Goal: Task Accomplishment & Management: Manage account settings

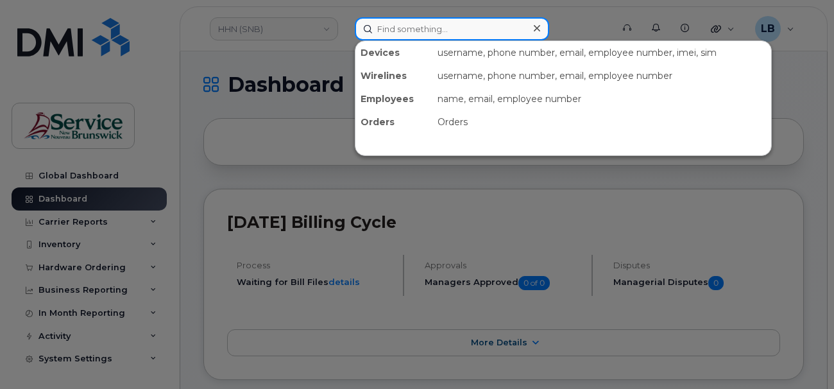
click at [485, 29] on input at bounding box center [452, 28] width 194 height 23
type input "[PERSON_NAME]"
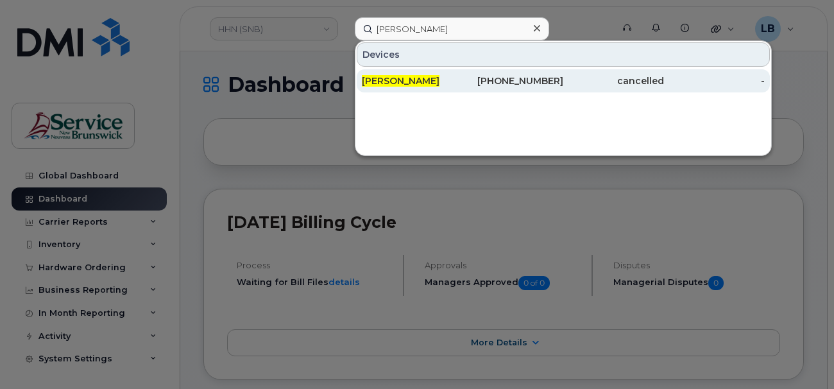
click at [512, 85] on div "506-447-4046" at bounding box center [512, 80] width 101 height 13
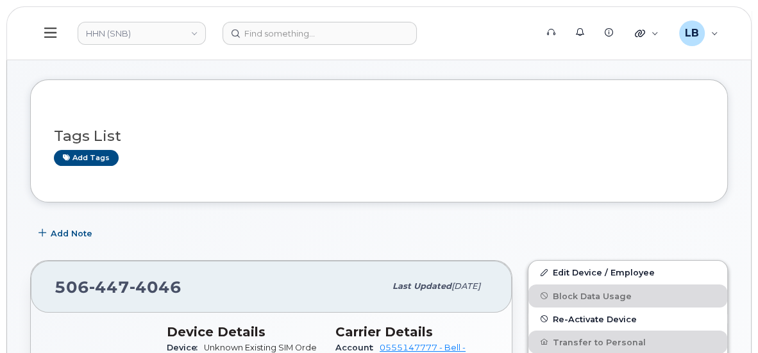
scroll to position [58, 0]
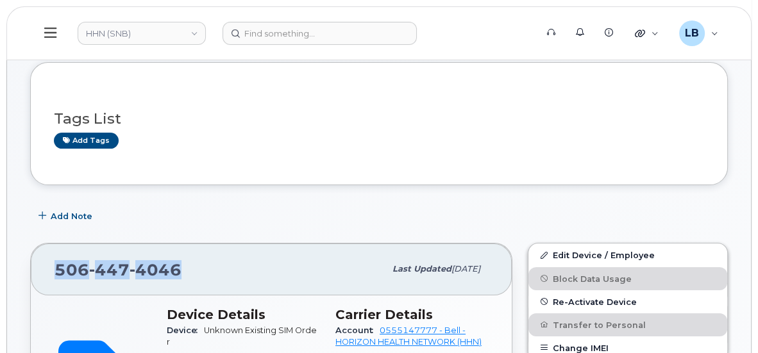
drag, startPoint x: 180, startPoint y: 273, endPoint x: 55, endPoint y: 260, distance: 125.6
click at [55, 260] on div "506 447 4046" at bounding box center [220, 269] width 330 height 27
copy span "506 447 4046"
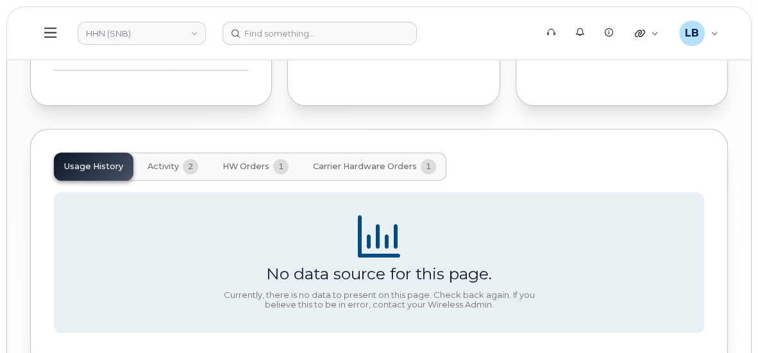
scroll to position [1247, 0]
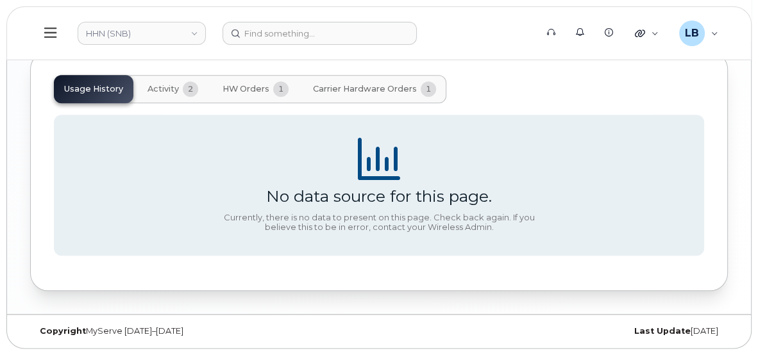
click at [348, 90] on span "Carrier Hardware Orders" at bounding box center [365, 89] width 104 height 10
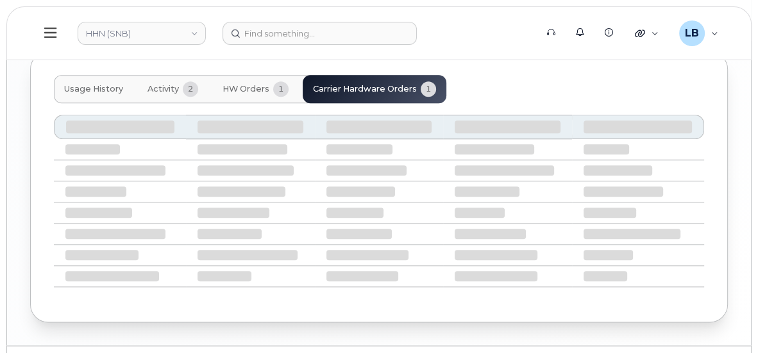
scroll to position [1176, 0]
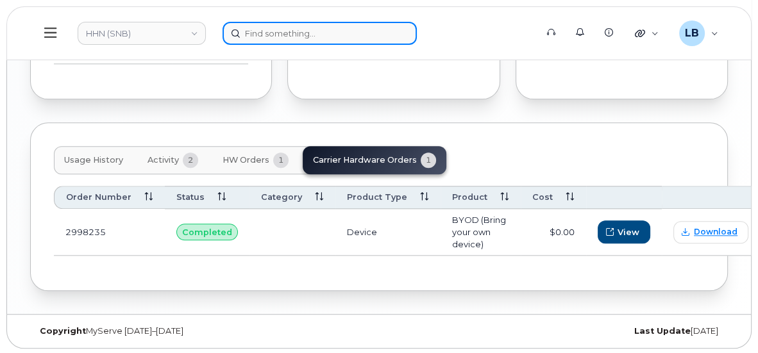
click at [239, 34] on input at bounding box center [319, 33] width 194 height 23
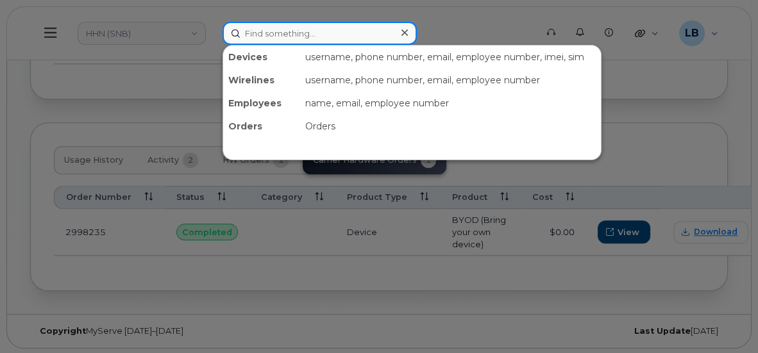
paste input "5063131773"
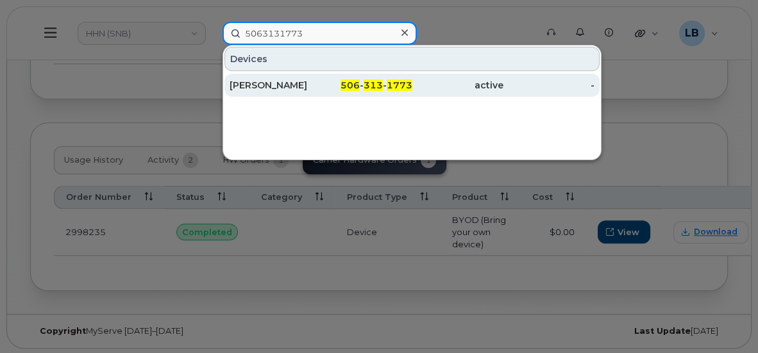
type input "5063131773"
click at [320, 86] on div "Angela Flaherty" at bounding box center [275, 85] width 91 height 13
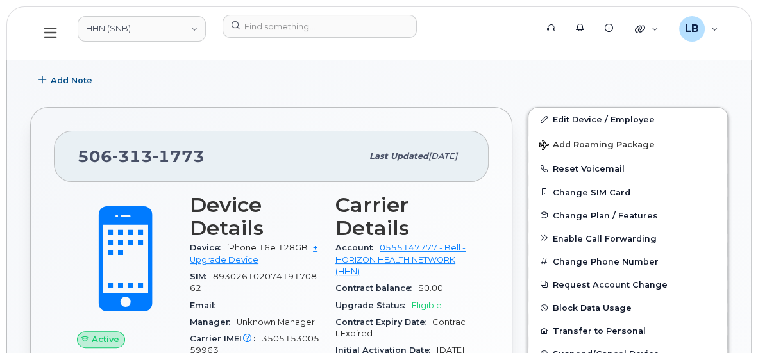
scroll to position [349, 0]
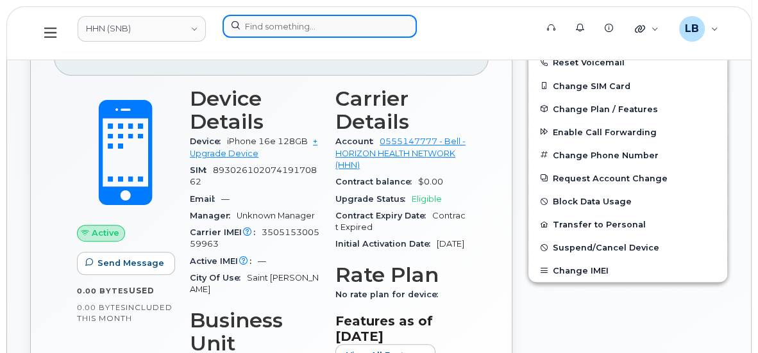
click at [313, 28] on input at bounding box center [319, 26] width 194 height 23
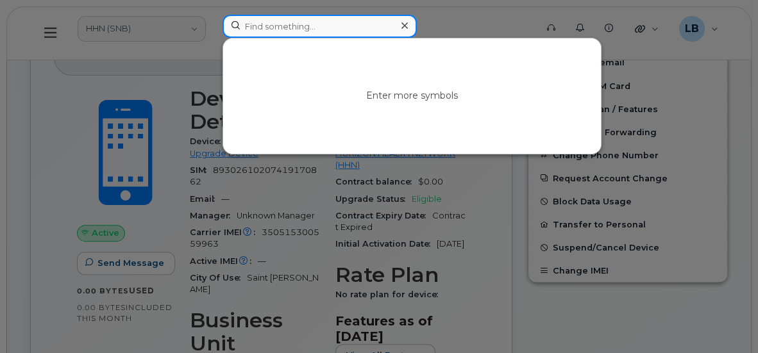
click at [331, 26] on input at bounding box center [319, 26] width 194 height 23
click at [302, 24] on input at bounding box center [319, 26] width 194 height 23
paste input "8930261020 7419170862 BCMG5003"
click at [306, 23] on input "8930261020 7419170862" at bounding box center [319, 26] width 194 height 23
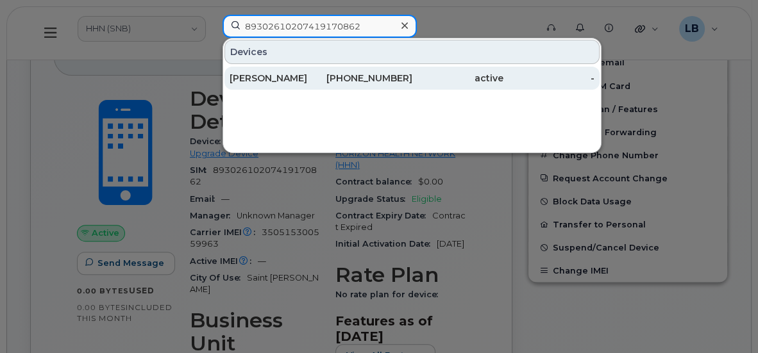
type input "89302610207419170862"
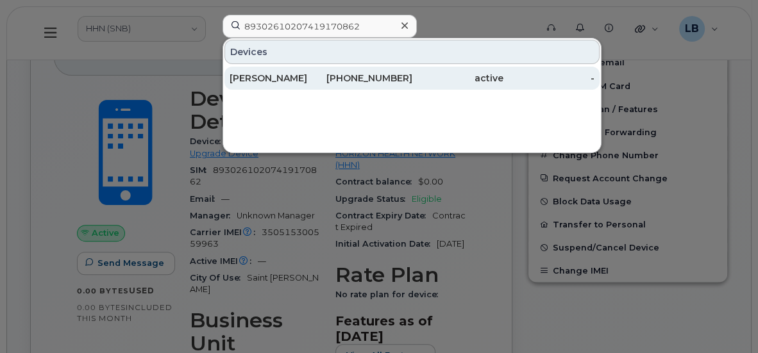
click at [346, 76] on div "506-313-1773" at bounding box center [366, 78] width 91 height 13
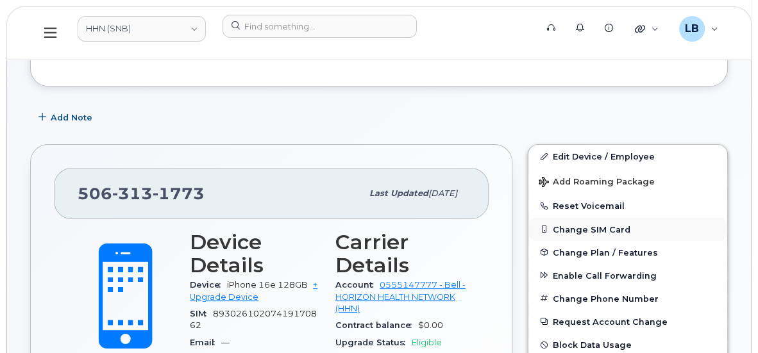
scroll to position [233, 0]
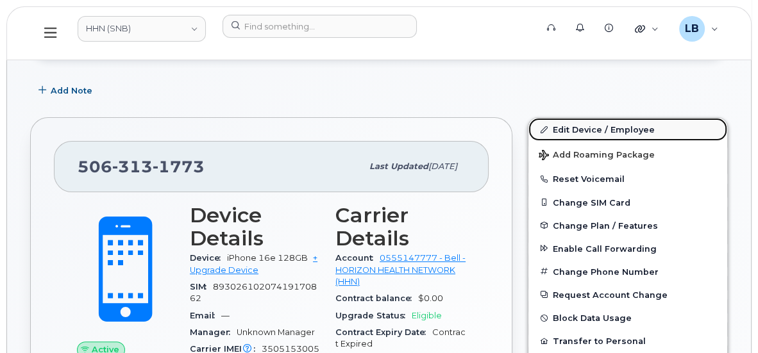
click at [599, 131] on link "Edit Device / Employee" at bounding box center [627, 129] width 199 height 23
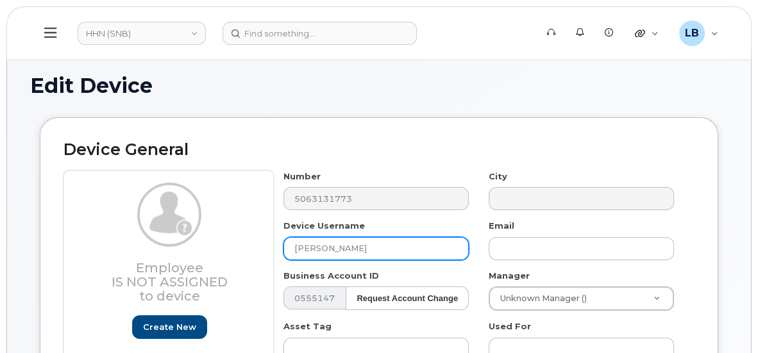
drag, startPoint x: 381, startPoint y: 255, endPoint x: 246, endPoint y: 244, distance: 135.8
click at [249, 247] on div "Employee Is not assigned to device Create new or select existing Employee Selec…" at bounding box center [378, 327] width 631 height 312
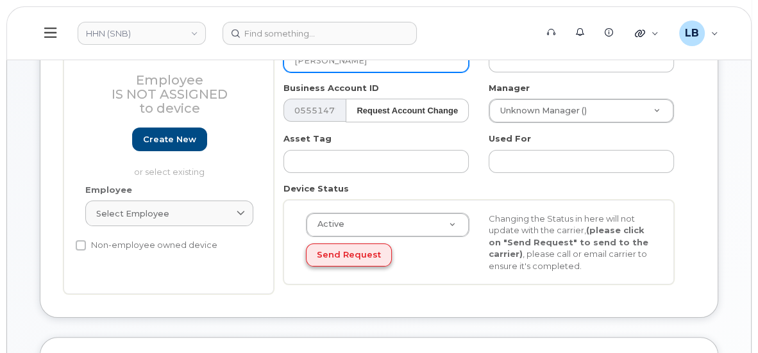
scroll to position [174, 0]
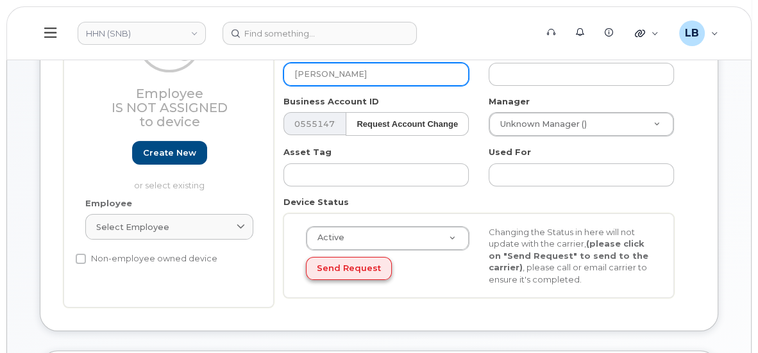
type input "[PERSON_NAME]"
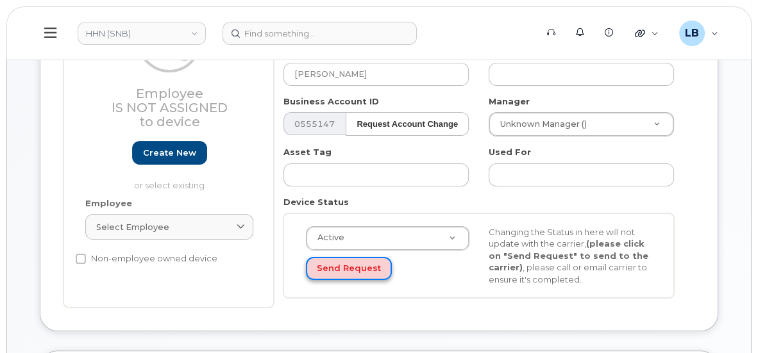
click at [369, 264] on button "Send Request" at bounding box center [349, 269] width 86 height 24
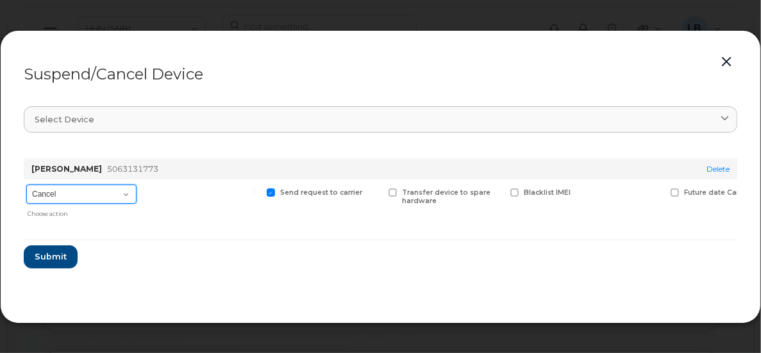
click at [130, 191] on select "Cancel Suspend - Extend Suspension Suspend - Reduced Rate Suspend - Full Rate S…" at bounding box center [81, 194] width 110 height 19
select select "[object Object]"
click at [26, 185] on select "Cancel Suspend - Extend Suspension Suspend - Reduced Rate Suspend - Full Rate S…" at bounding box center [81, 194] width 110 height 19
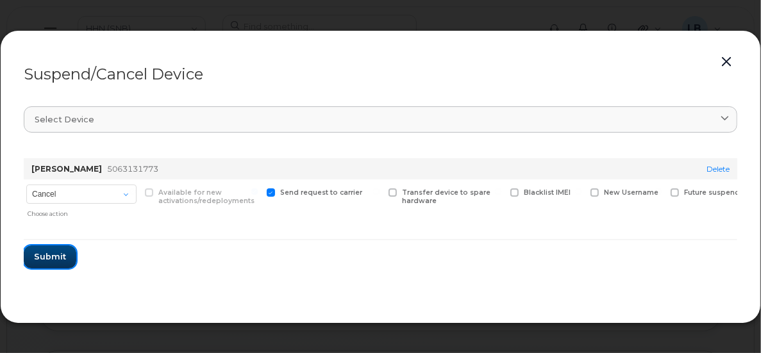
click at [51, 259] on span "Submit" at bounding box center [50, 257] width 32 height 12
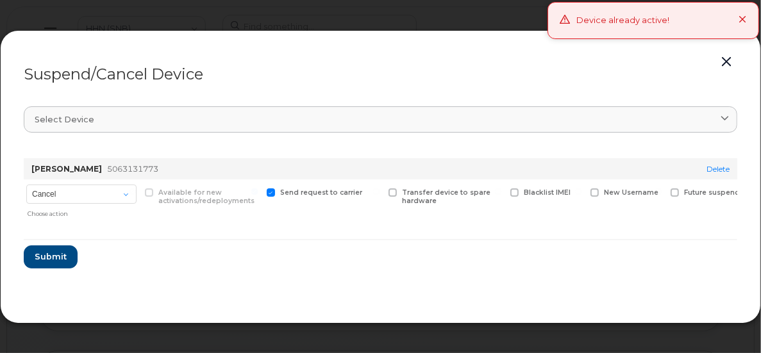
click at [738, 18] on div "Device already active!" at bounding box center [654, 20] width 212 height 37
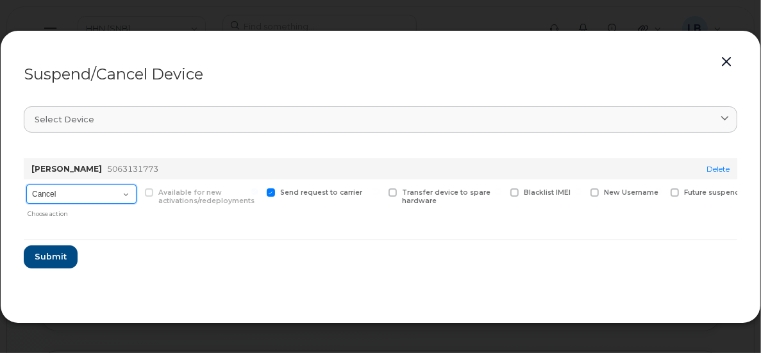
click at [96, 193] on select "Cancel Suspend - Extend Suspension Suspend - Reduced Rate Suspend - Full Rate S…" at bounding box center [81, 194] width 110 height 19
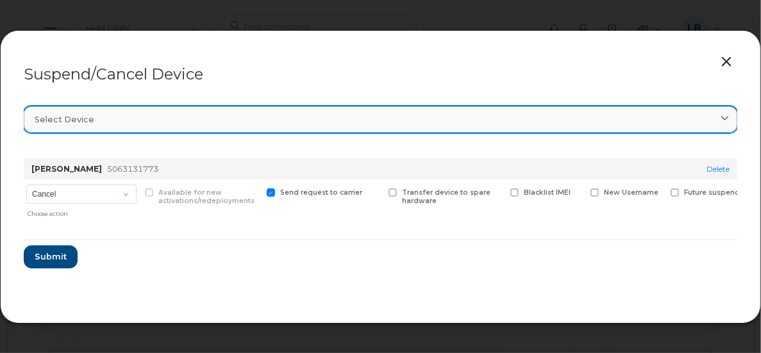
click at [420, 112] on link "Select device" at bounding box center [381, 119] width 714 height 26
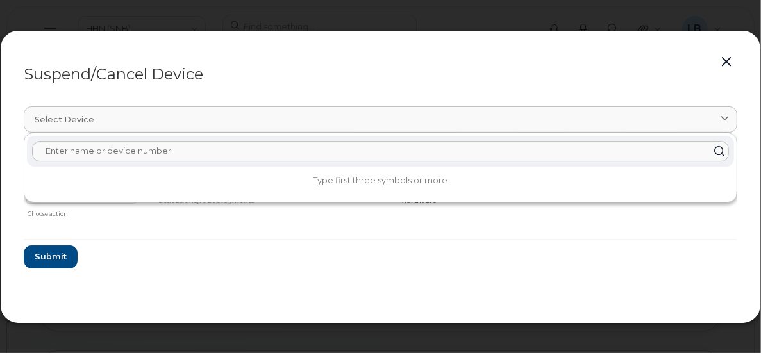
click at [476, 71] on div "Suspend/Cancel Device" at bounding box center [381, 74] width 714 height 15
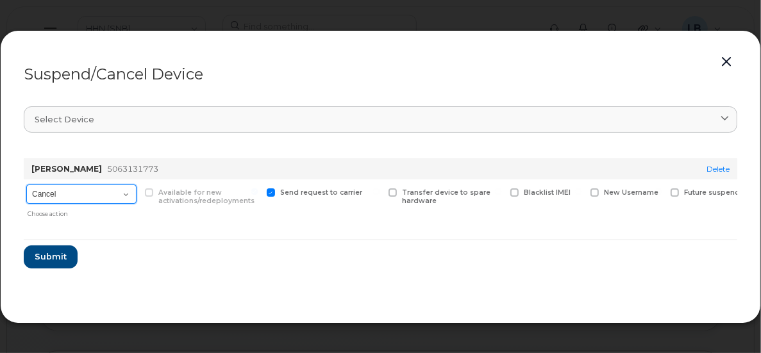
click at [130, 196] on select "Cancel Suspend - Extend Suspension Suspend - Reduced Rate Suspend - Full Rate S…" at bounding box center [81, 194] width 110 height 19
click at [453, 280] on section "Select device Type first three symbols or more Angela Flaherty 5063131773 Delet…" at bounding box center [381, 197] width 714 height 205
click at [732, 60] on button "button" at bounding box center [726, 62] width 19 height 18
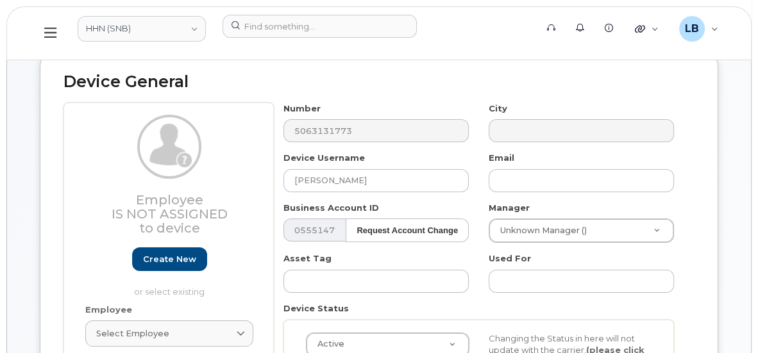
scroll to position [0, 0]
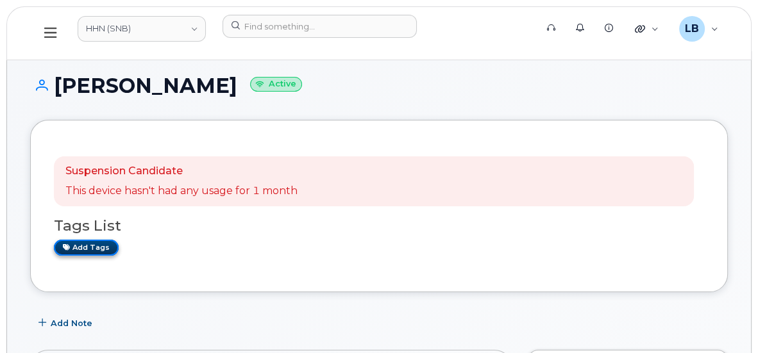
click at [85, 249] on link "Add tags" at bounding box center [86, 248] width 65 height 16
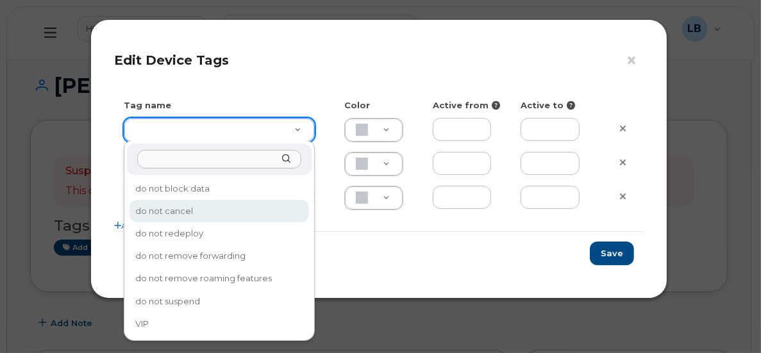
type input "do not cancel"
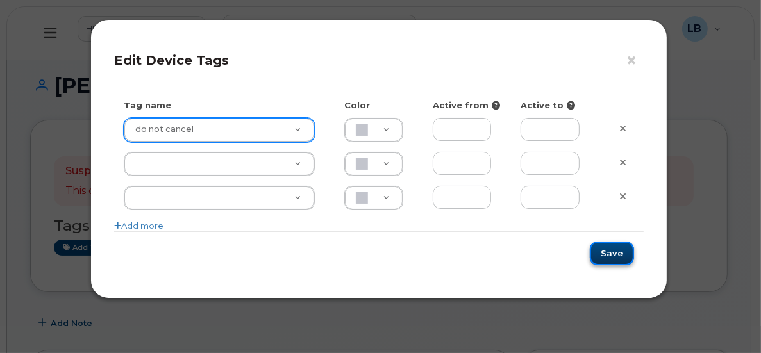
click at [616, 256] on button "Save" at bounding box center [612, 254] width 44 height 24
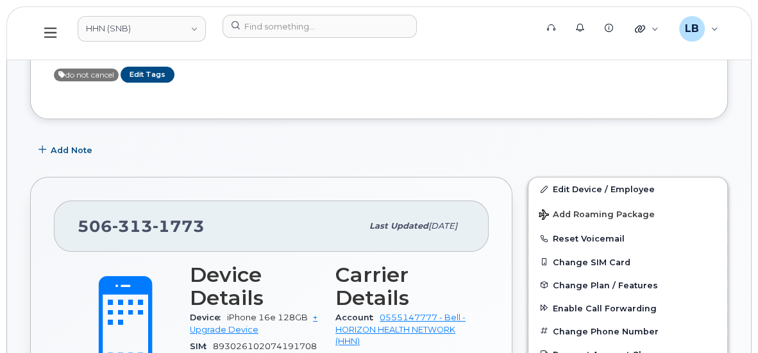
scroll to position [174, 0]
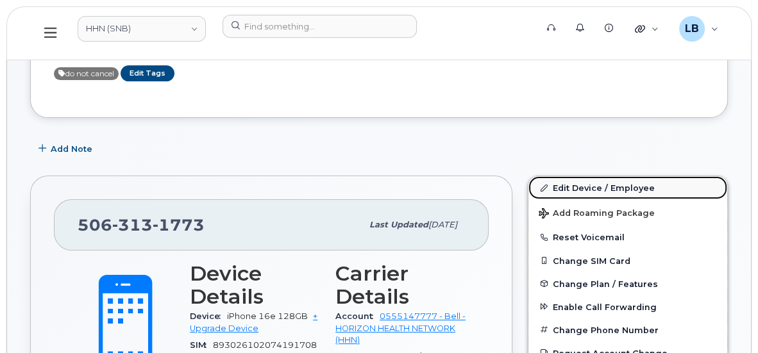
click at [635, 189] on link "Edit Device / Employee" at bounding box center [627, 187] width 199 height 23
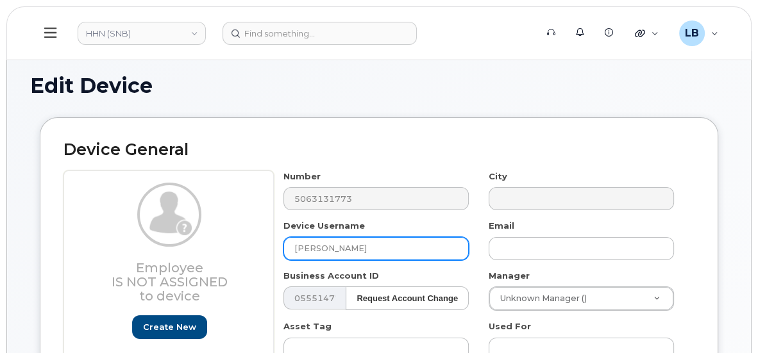
click at [402, 245] on input "[PERSON_NAME]" at bounding box center [375, 248] width 185 height 23
drag, startPoint x: 263, startPoint y: 241, endPoint x: 215, endPoint y: 240, distance: 48.1
click at [215, 240] on div "Employee Is not assigned to device Create new or select existing Employee Selec…" at bounding box center [378, 327] width 631 height 312
type input "Laura Baxter"
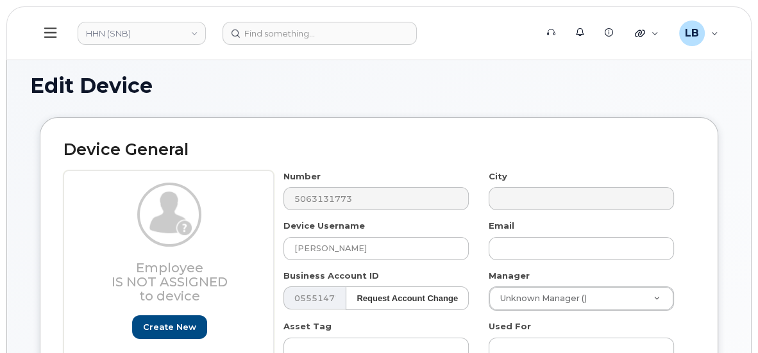
click at [636, 220] on div "Email" at bounding box center [581, 240] width 205 height 40
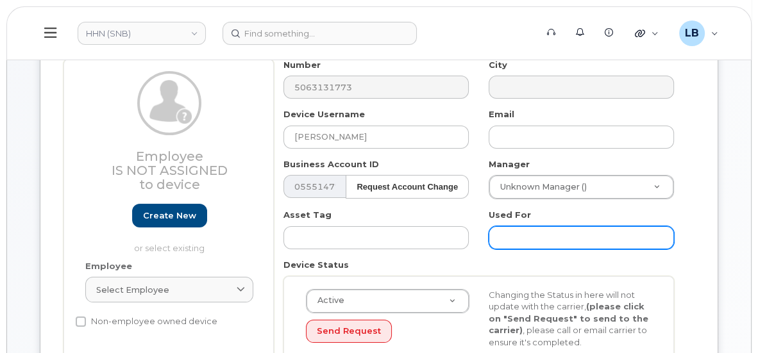
scroll to position [116, 0]
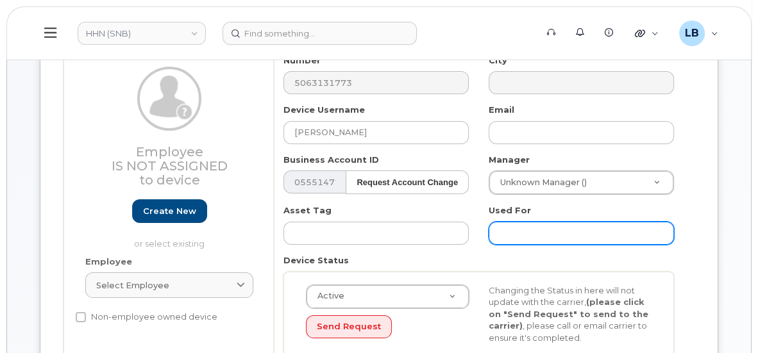
click at [569, 238] on input "text" at bounding box center [581, 233] width 185 height 23
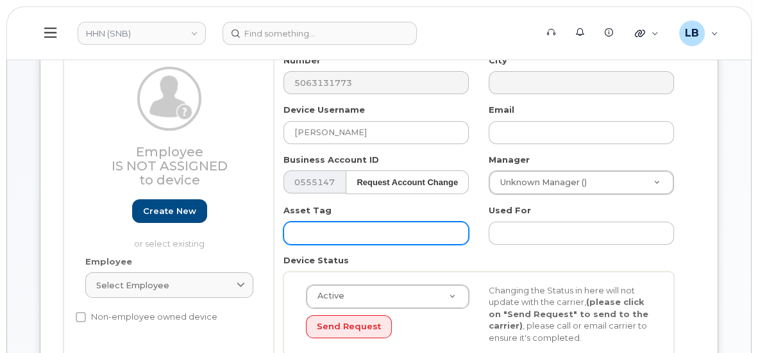
click at [362, 234] on input "text" at bounding box center [375, 233] width 185 height 23
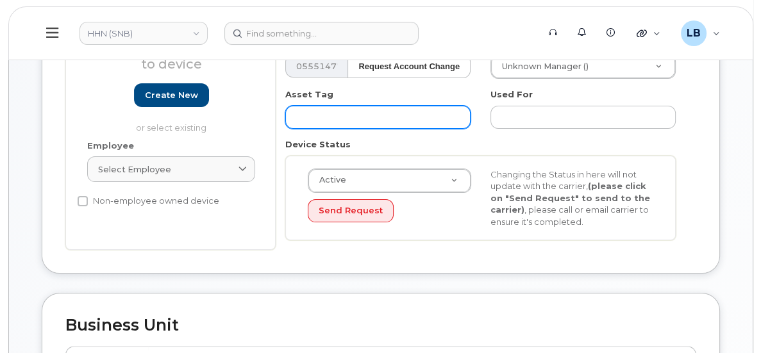
scroll to position [233, 0]
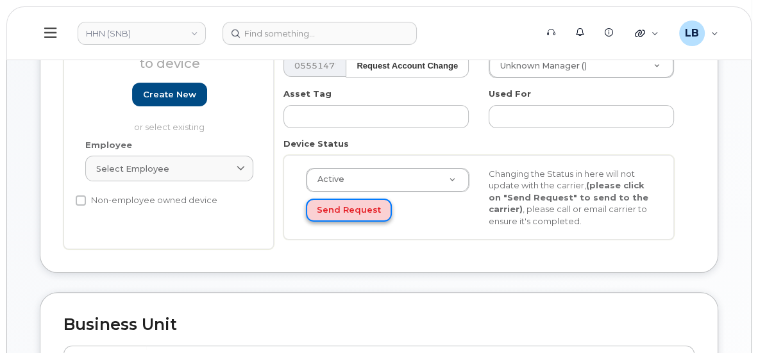
click at [369, 212] on button "Send Request" at bounding box center [349, 211] width 86 height 24
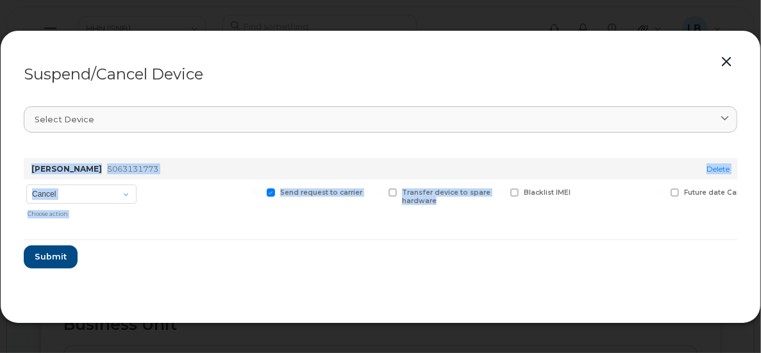
drag, startPoint x: 490, startPoint y: 222, endPoint x: 619, endPoint y: 235, distance: 130.1
click at [619, 235] on form "Angela Flaherty 5063131773 Delete Cancel Suspend - Extend Suspension Suspend - …" at bounding box center [381, 208] width 714 height 121
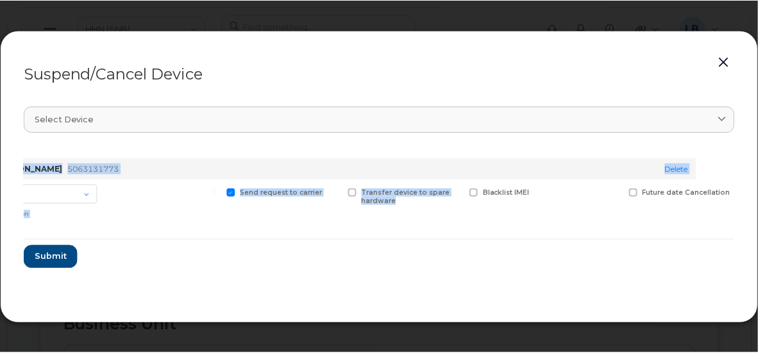
scroll to position [0, 0]
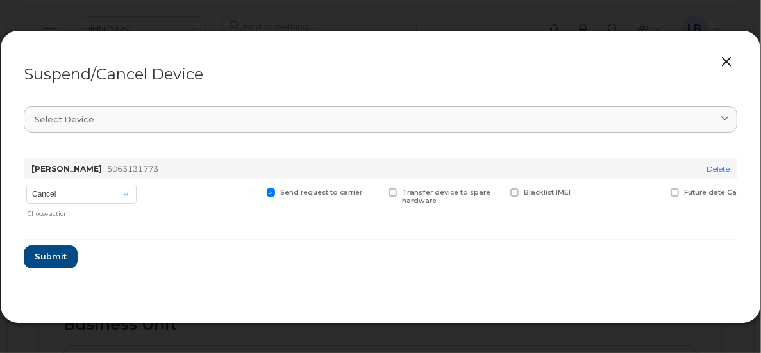
click at [364, 257] on form "Angela Flaherty 5063131773 Delete Cancel Suspend - Extend Suspension Suspend - …" at bounding box center [381, 208] width 714 height 121
click at [122, 193] on select "Cancel Suspend - Extend Suspension Suspend - Reduced Rate Suspend - Full Rate S…" at bounding box center [81, 194] width 110 height 19
click at [280, 289] on section "Select device Type first three symbols or more Angela Flaherty 5063131773 Delet…" at bounding box center [381, 197] width 714 height 205
click at [727, 62] on button "button" at bounding box center [726, 62] width 19 height 18
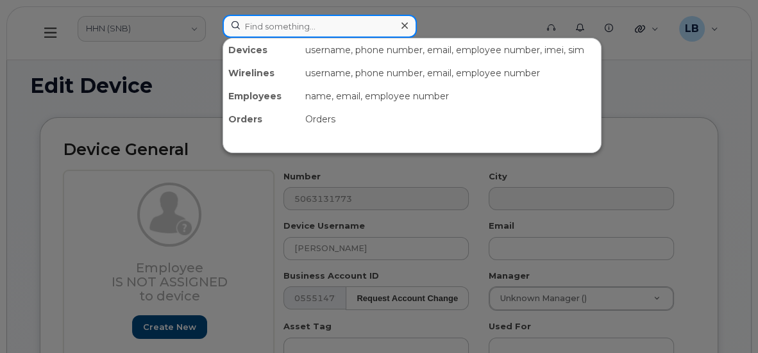
click at [326, 21] on input at bounding box center [319, 26] width 194 height 23
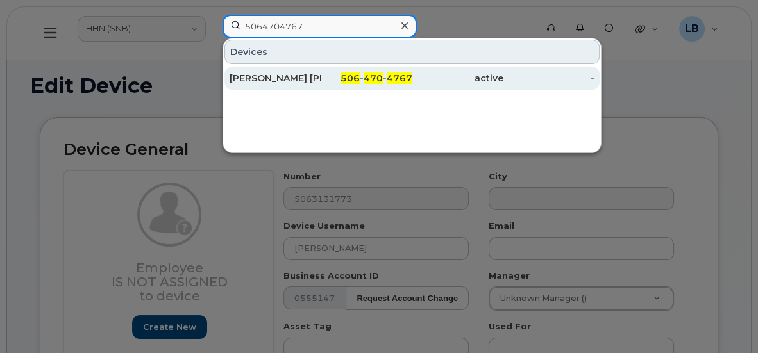
type input "5064704767"
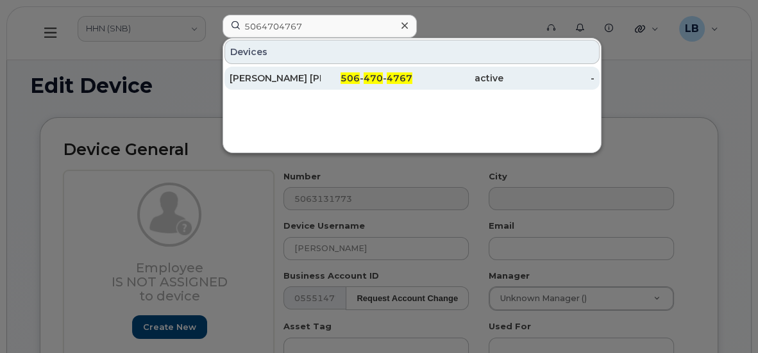
click at [317, 81] on div "[PERSON_NAME] [PERSON_NAME]" at bounding box center [275, 78] width 91 height 13
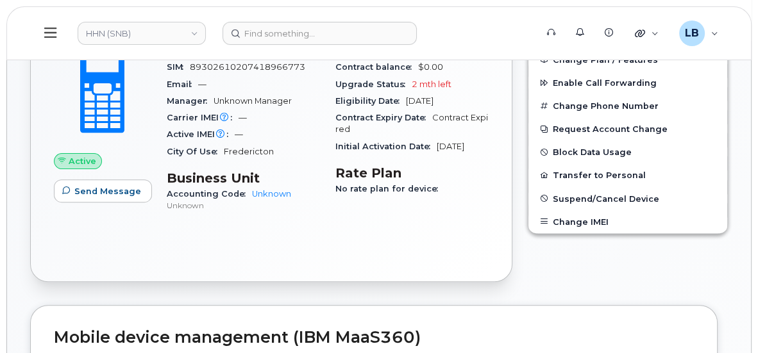
scroll to position [641, 0]
